Goal: Check status: Check status

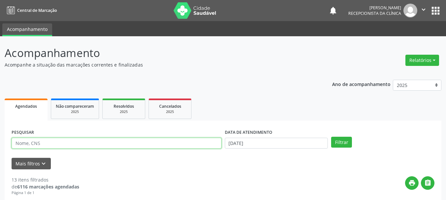
click at [45, 145] on input "text" at bounding box center [117, 143] width 210 height 11
type input "706904161775437"
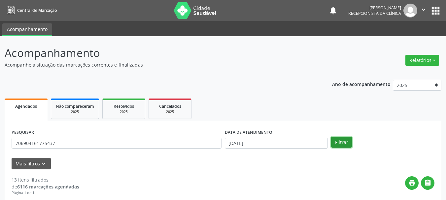
drag, startPoint x: 337, startPoint y: 145, endPoint x: 328, endPoint y: 143, distance: 9.1
click at [337, 145] on button "Filtrar" at bounding box center [341, 142] width 21 height 11
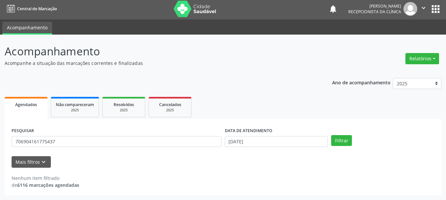
scroll to position [2, 0]
click at [283, 145] on input "[DATE]" at bounding box center [276, 141] width 103 height 11
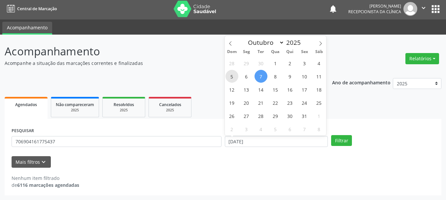
click at [238, 77] on span "5" at bounding box center [231, 76] width 13 height 13
type input "[DATE]"
click at [245, 76] on span "6" at bounding box center [246, 76] width 13 height 13
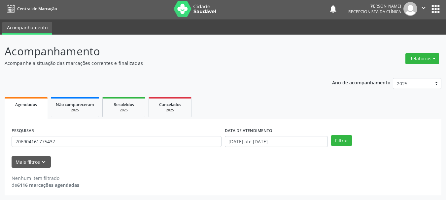
drag, startPoint x: 245, startPoint y: 76, endPoint x: 249, endPoint y: 77, distance: 3.7
click at [246, 76] on div "Ano de acompanhamento 2025 2024 2023 Agendados Não compareceram 2025 Resolvidos…" at bounding box center [223, 135] width 437 height 122
click at [301, 142] on input "[DATE] até [DATE]" at bounding box center [276, 141] width 103 height 11
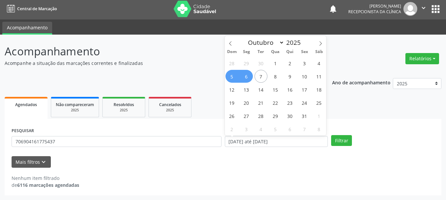
click at [248, 76] on span "6" at bounding box center [246, 76] width 13 height 13
type input "[DATE]"
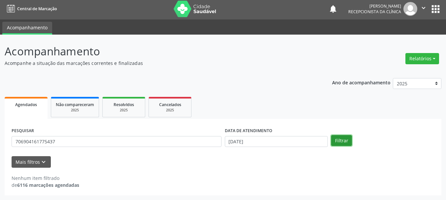
click at [343, 144] on button "Filtrar" at bounding box center [341, 140] width 21 height 11
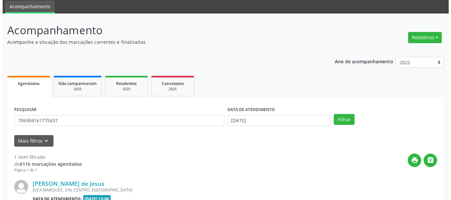
scroll to position [96, 0]
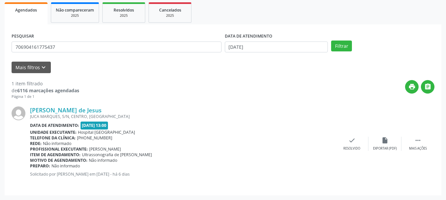
click at [349, 135] on div "[PERSON_NAME] de Jesus [GEOGRAPHIC_DATA], S/N, CENTRO, [GEOGRAPHIC_DATA] Data d…" at bounding box center [223, 144] width 423 height 89
click at [351, 145] on div "check Resolvido" at bounding box center [351, 144] width 33 height 14
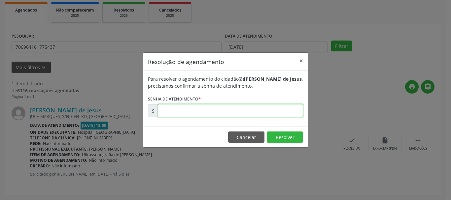
click at [280, 115] on input "text" at bounding box center [230, 110] width 145 height 13
type input "00179996"
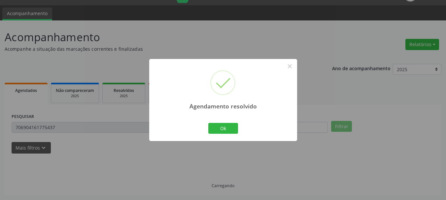
scroll to position [2, 0]
